Goal: Task Accomplishment & Management: Use online tool/utility

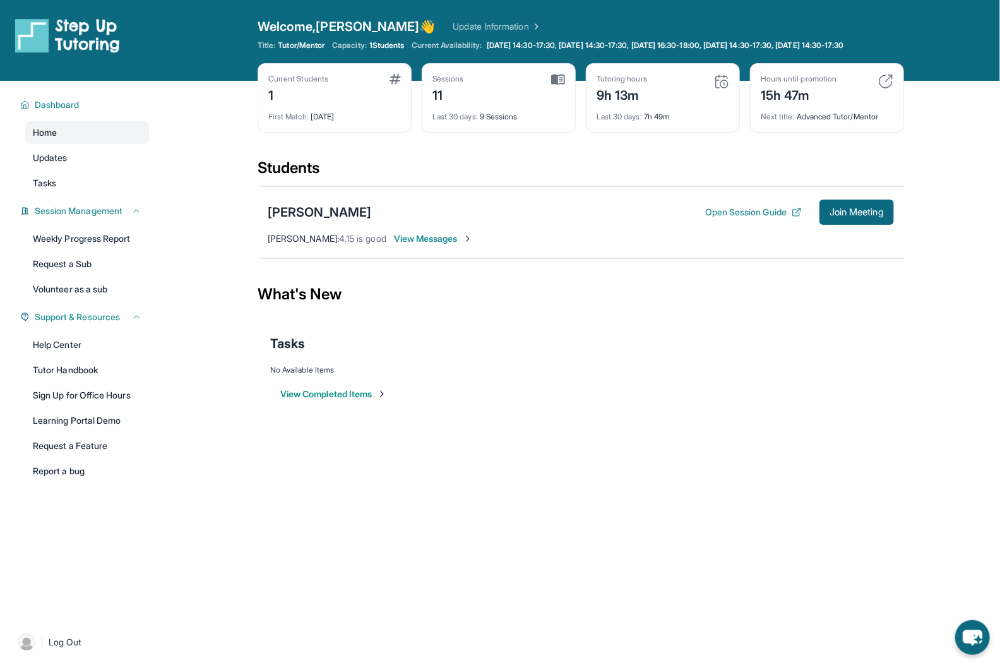
scroll to position [9, 0]
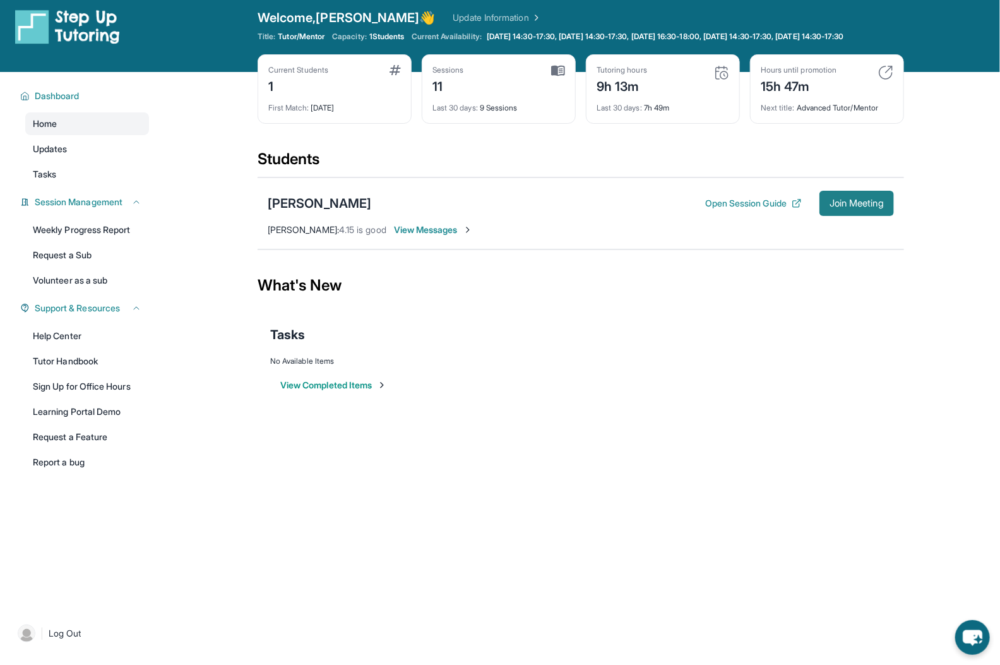
click at [829, 207] on span "Join Meeting" at bounding box center [856, 203] width 54 height 8
click at [725, 210] on button "Open Session Guide" at bounding box center [753, 203] width 97 height 13
click at [843, 207] on span "Join Meeting" at bounding box center [856, 203] width 54 height 8
